Goal: Use online tool/utility: Utilize a website feature to perform a specific function

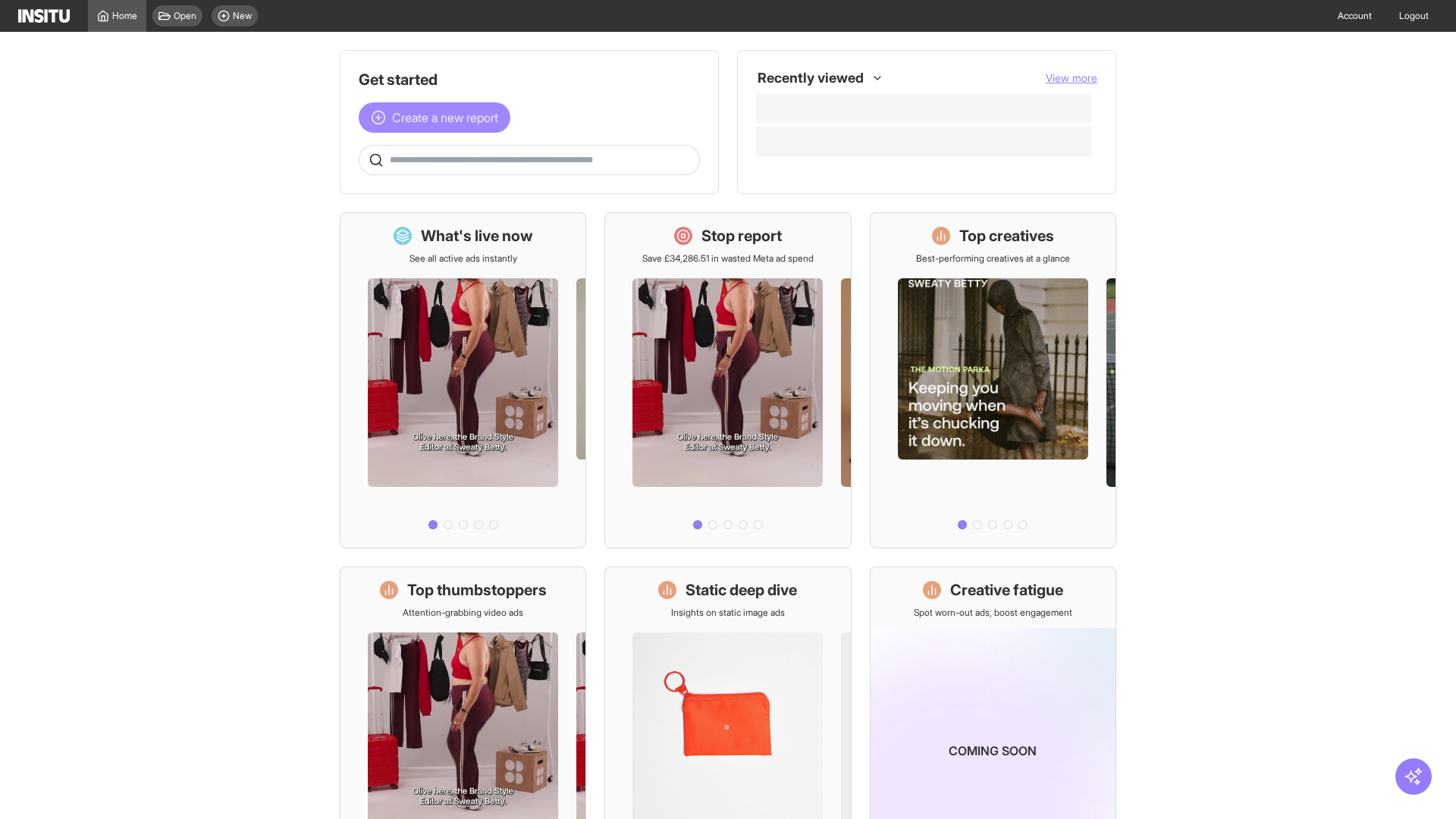
click at [438, 117] on span "Create a new report" at bounding box center [445, 117] width 106 height 18
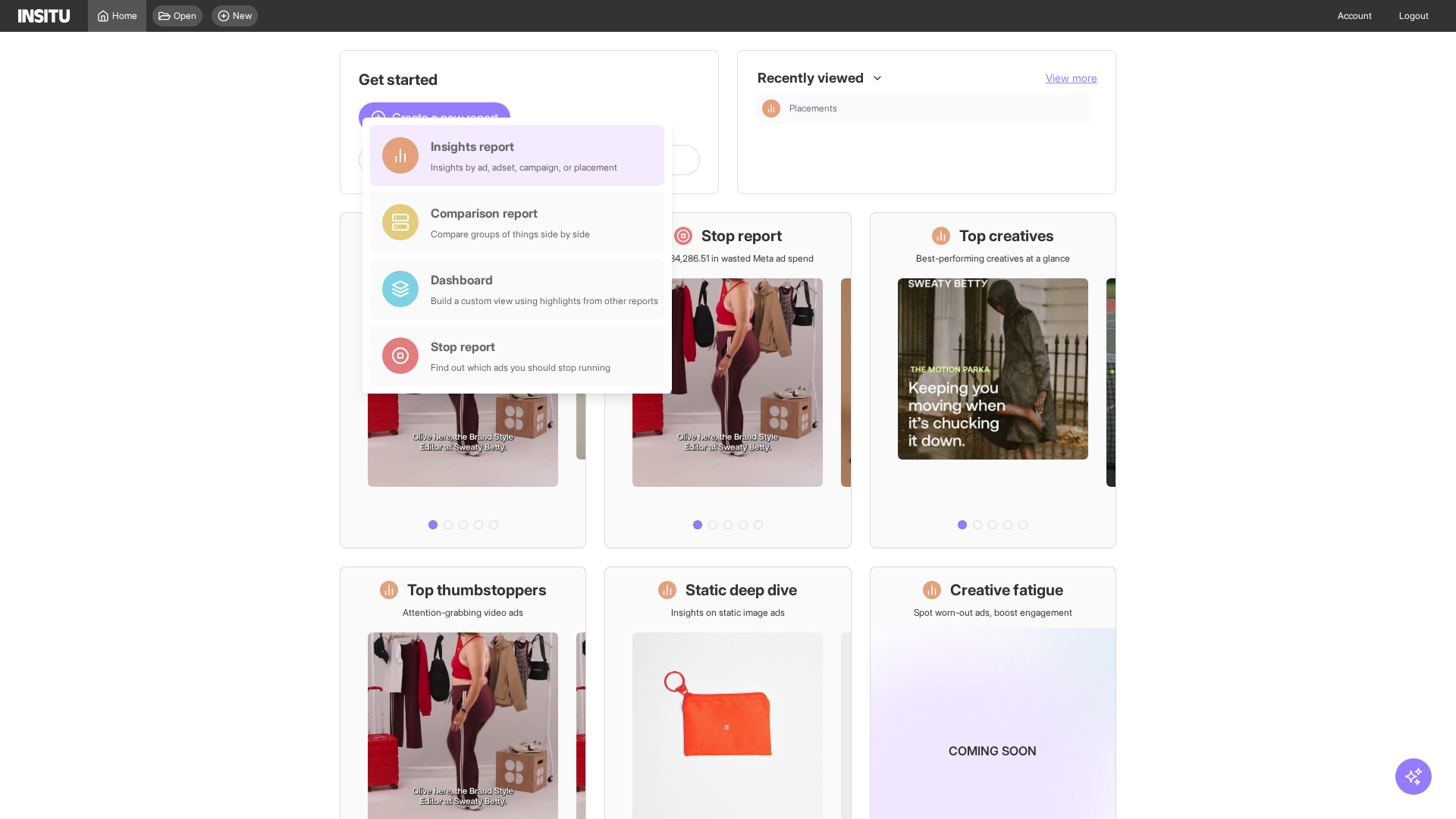
click at [520, 155] on div "Insights report Insights by ad, adset, campaign, or placement" at bounding box center [523, 155] width 186 height 37
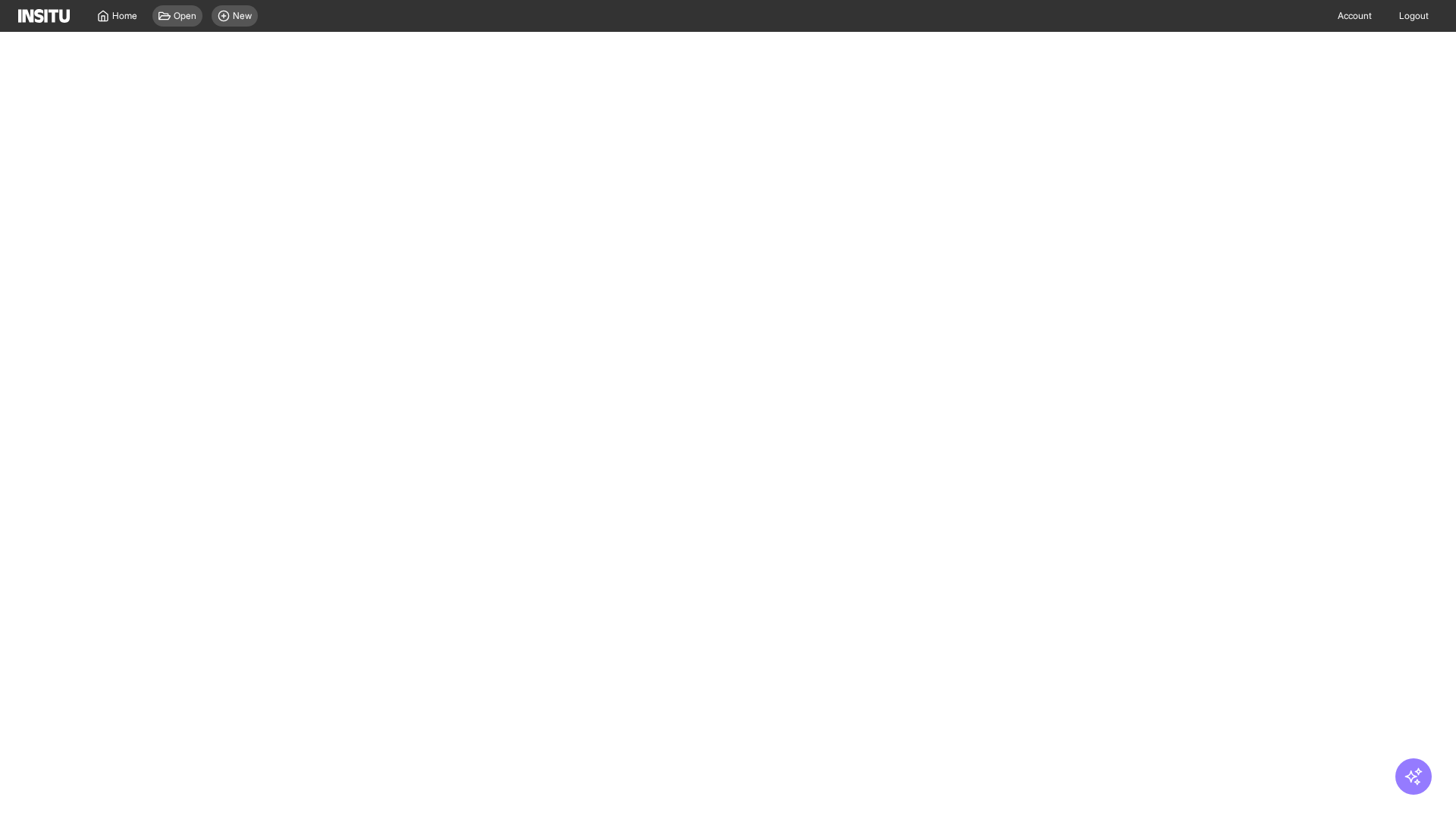
select select "**"
